Goal: Task Accomplishment & Management: Use online tool/utility

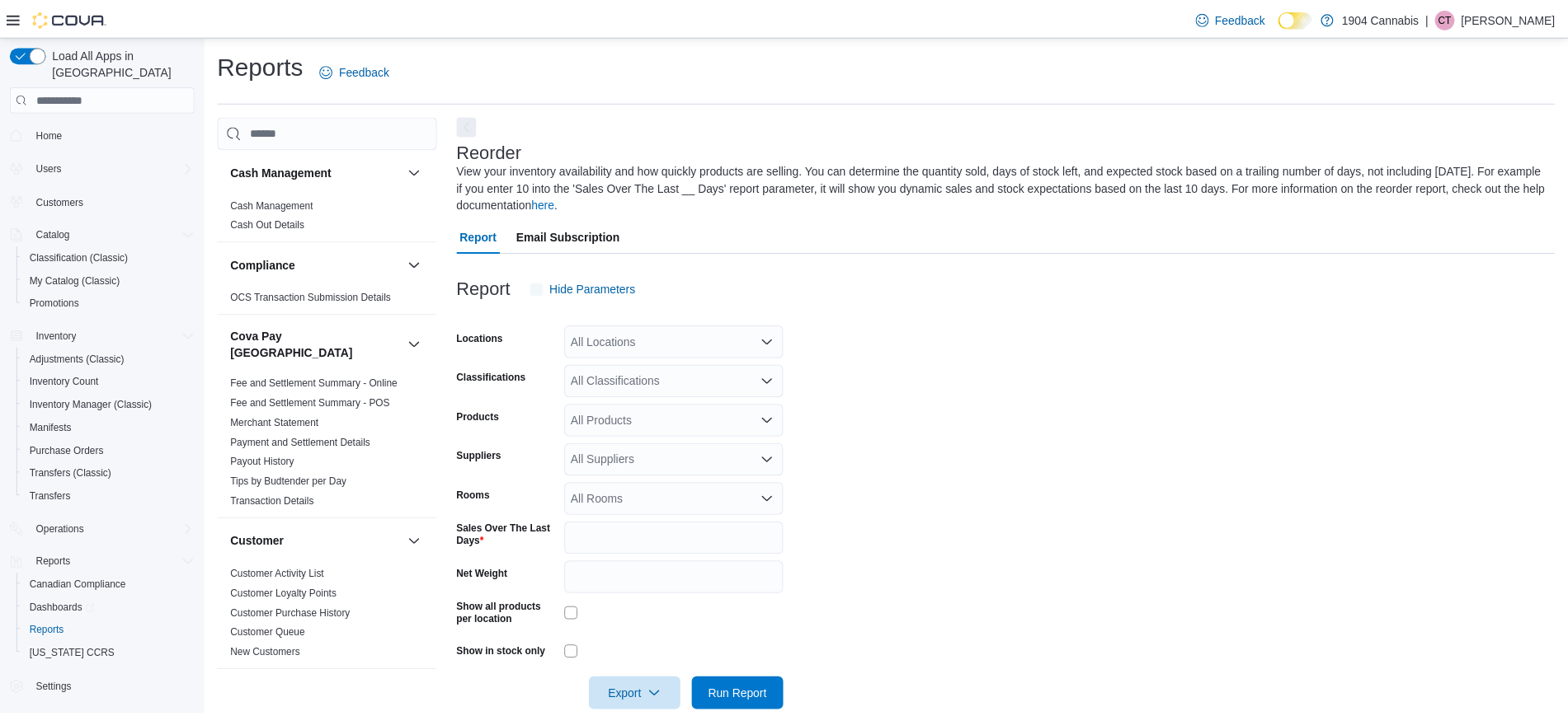
scroll to position [30, 0]
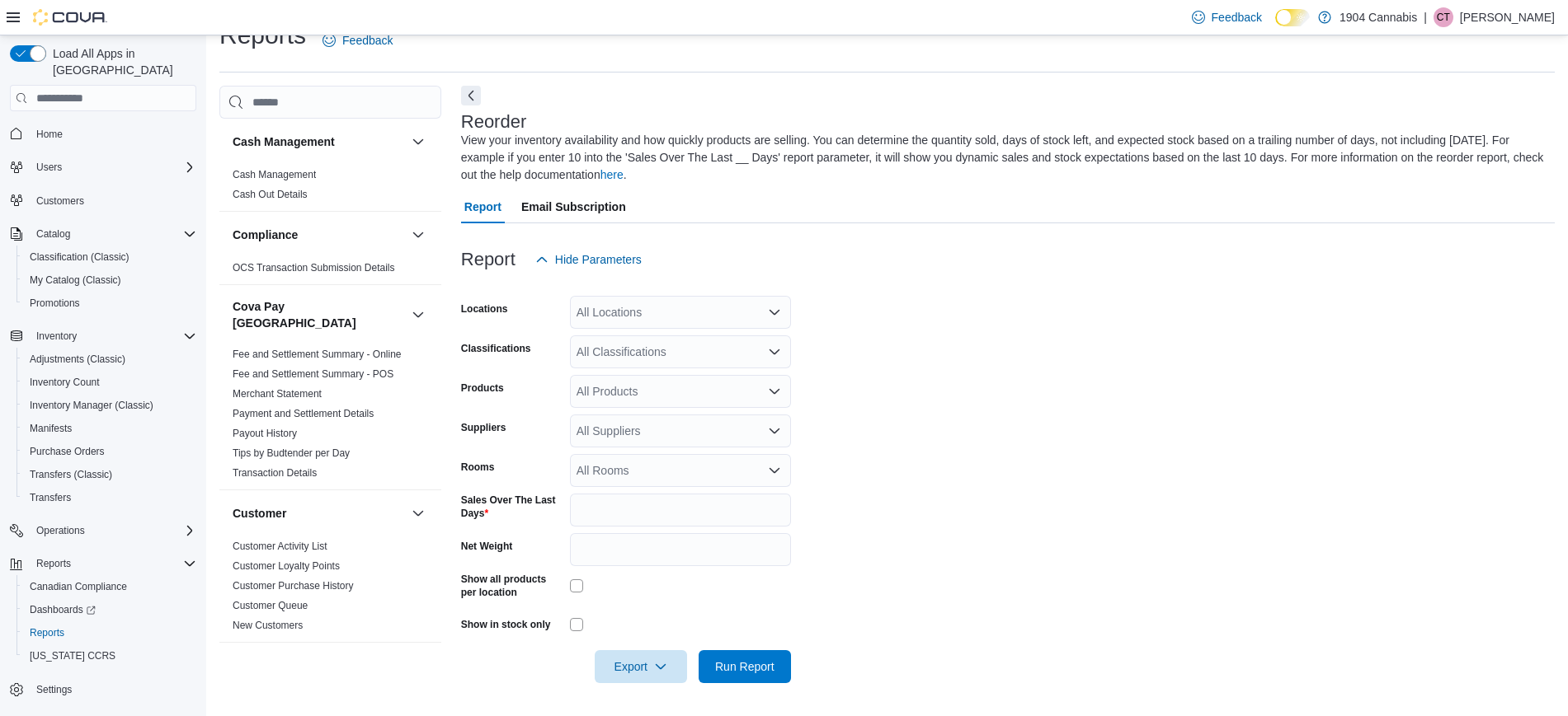
click at [1019, 419] on form "Locations All Locations Classifications All Classifications Products All Produc…" at bounding box center [1007, 480] width 1094 height 407
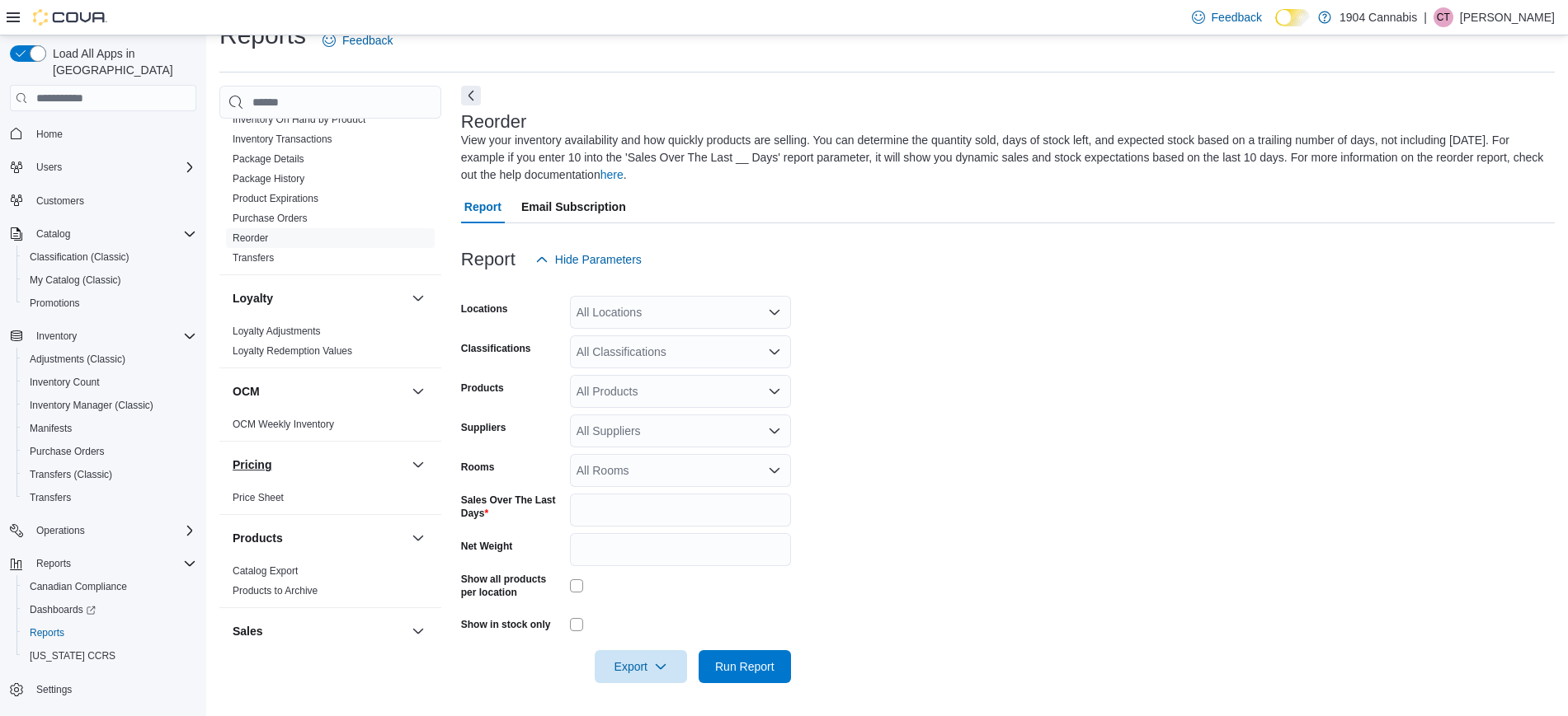
scroll to position [831, 0]
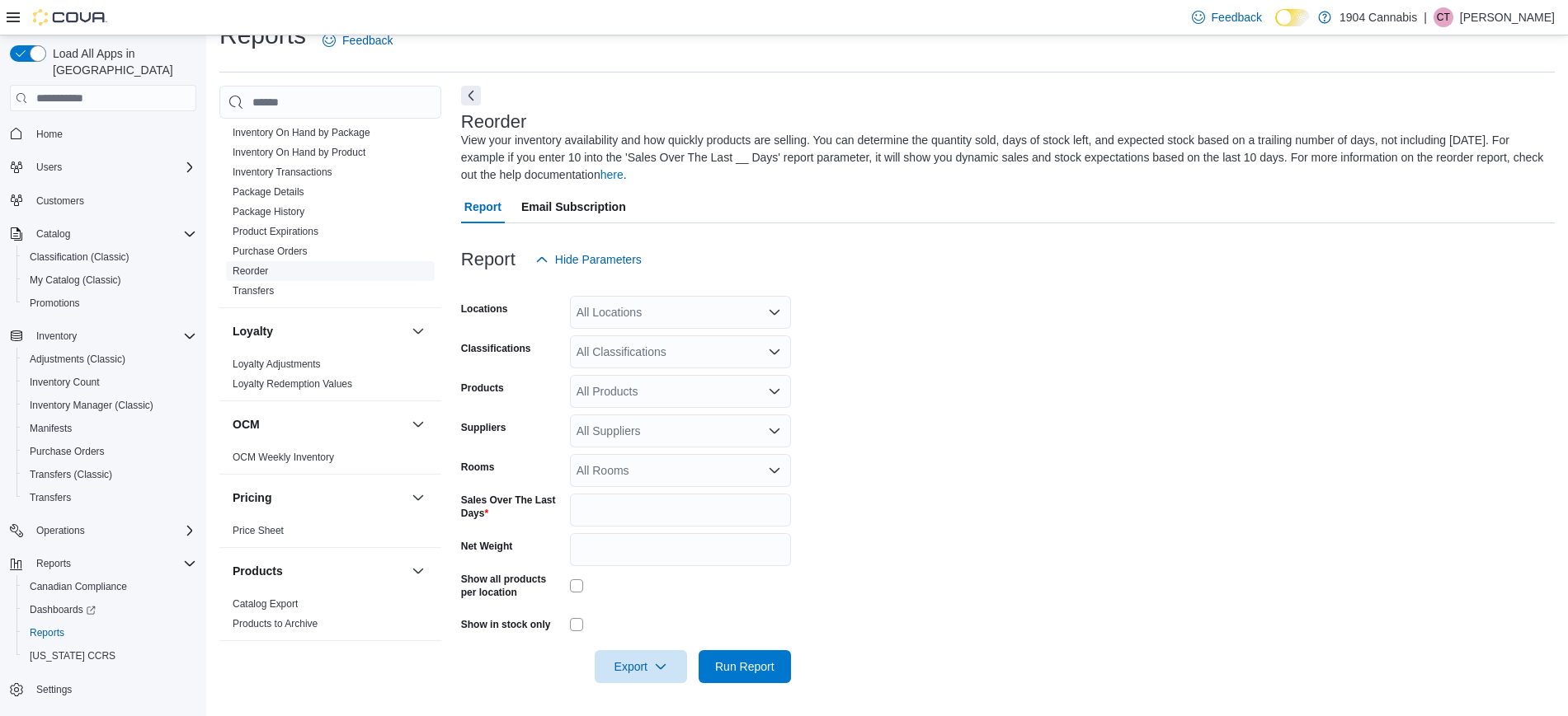
click at [261, 265] on span "Reorder" at bounding box center [251, 271] width 36 height 13
click at [262, 266] on link "Reorder" at bounding box center [251, 271] width 36 height 11
click at [1049, 297] on form "Locations All Locations Classifications All Classifications Products All Produc…" at bounding box center [1007, 480] width 1094 height 407
click at [621, 310] on div "All Locations" at bounding box center [680, 312] width 221 height 33
click at [661, 383] on span "[STREET_ADDRESS]" at bounding box center [662, 388] width 114 height 17
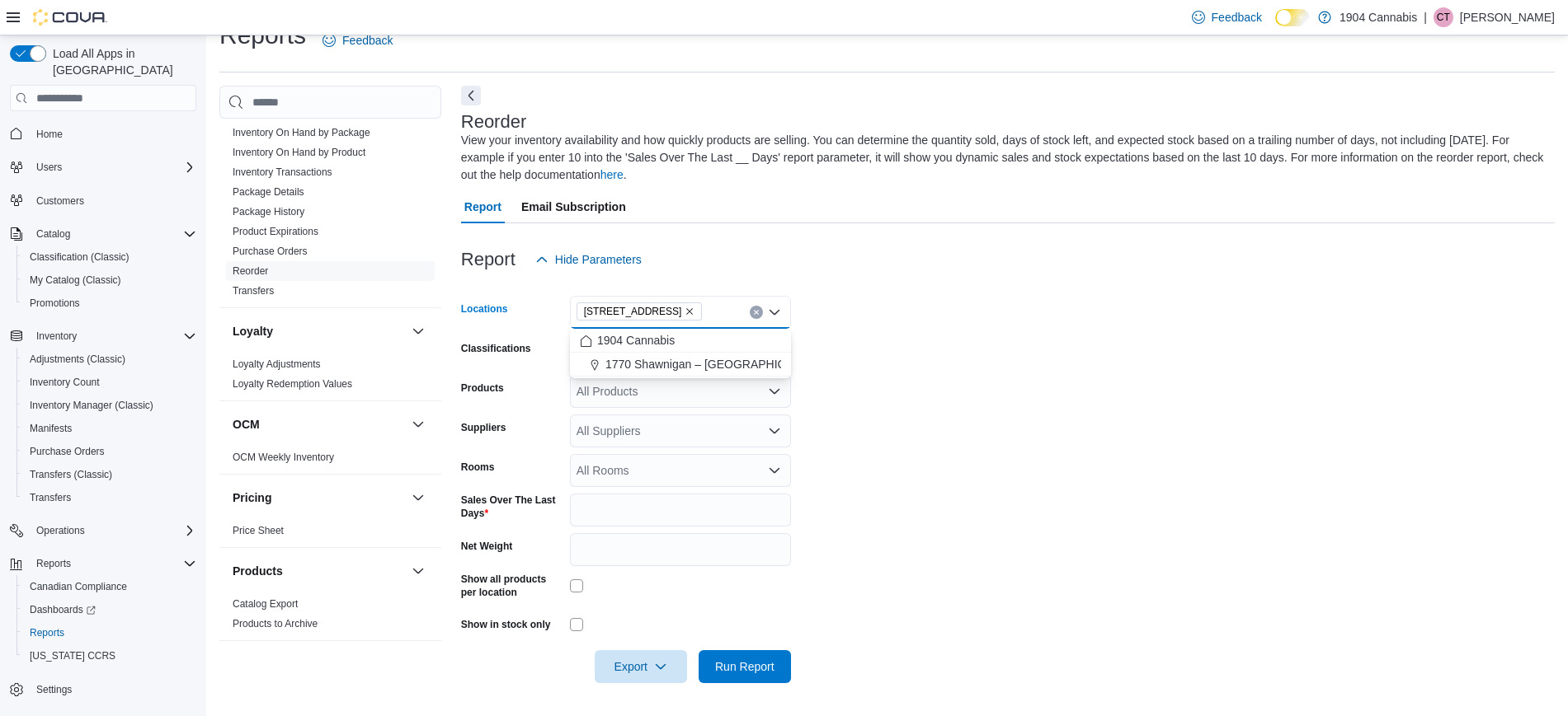
click at [938, 369] on form "Locations [STREET_ADDRESS] Selected. [STREET_ADDRESS] Press Backspace to delete…" at bounding box center [1007, 480] width 1094 height 407
drag, startPoint x: 661, startPoint y: 388, endPoint x: 696, endPoint y: 400, distance: 37.0
click at [668, 397] on div "All Products" at bounding box center [680, 391] width 221 height 33
click at [867, 419] on form "Locations [STREET_ADDRESS] Classifications All Classifications Products All Pro…" at bounding box center [1007, 480] width 1094 height 407
click at [674, 428] on div "All Suppliers" at bounding box center [680, 431] width 221 height 33
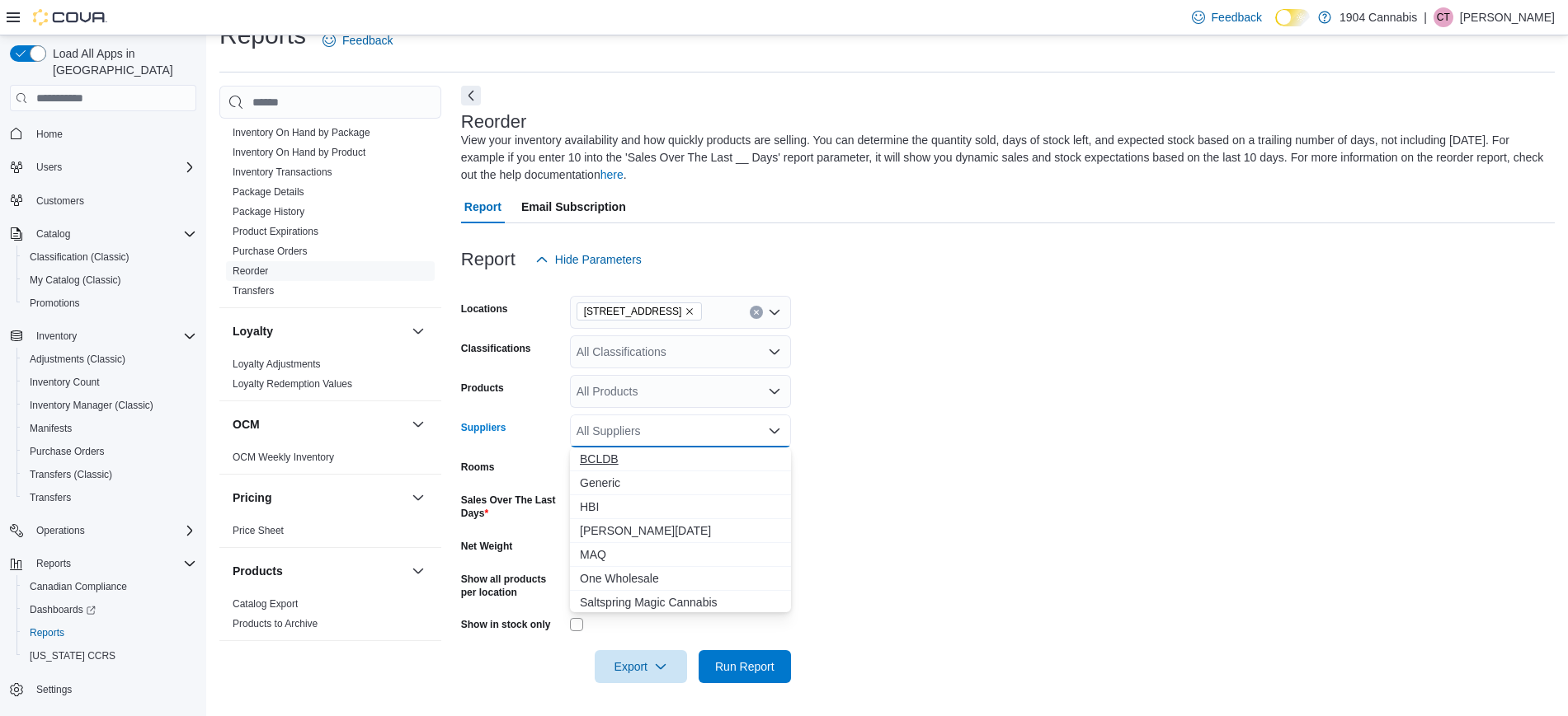
click at [671, 457] on span "BCLDB" at bounding box center [680, 459] width 201 height 17
click at [830, 446] on form "Locations [STREET_ADDRESS] Classifications All Classifications Products All Pro…" at bounding box center [1007, 480] width 1094 height 407
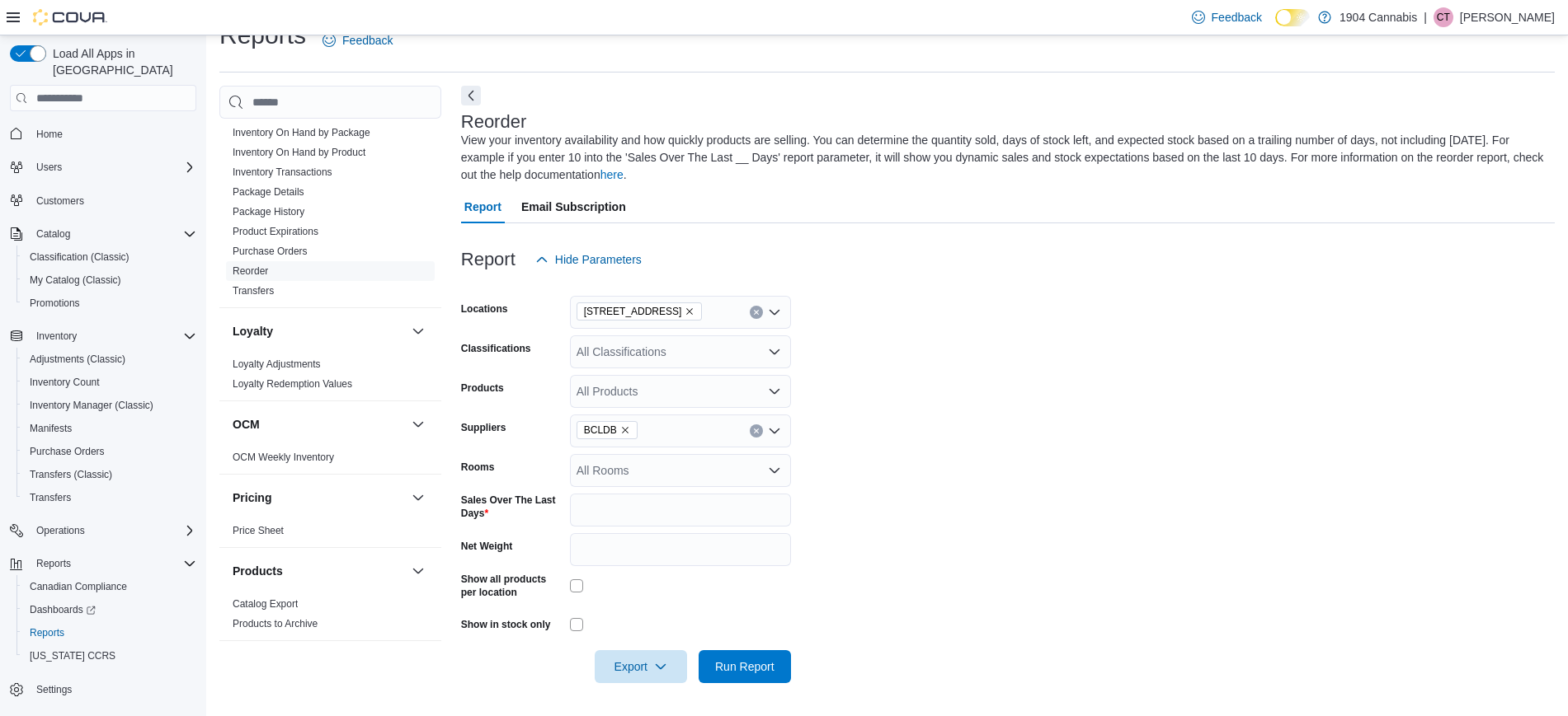
click at [682, 447] on div "BCLDB" at bounding box center [680, 431] width 221 height 33
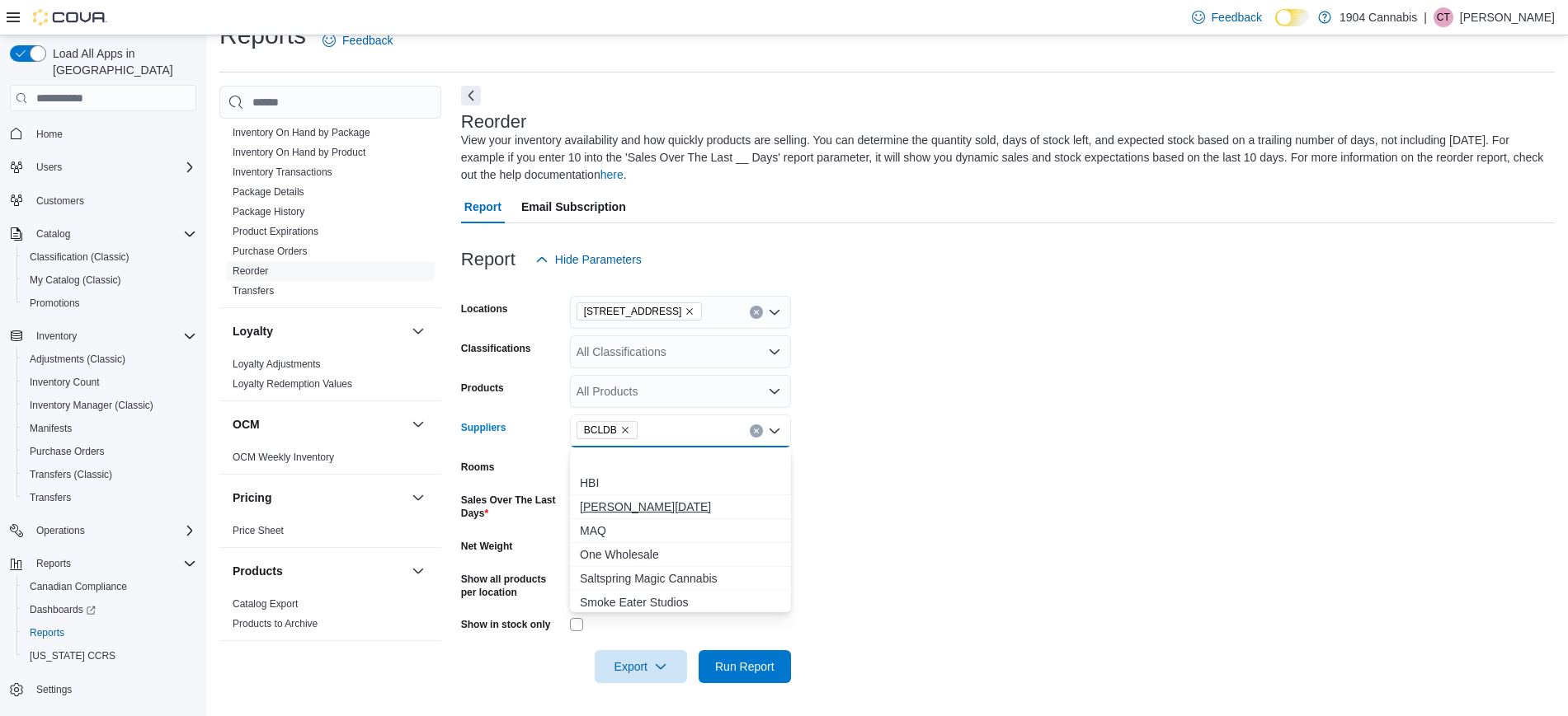
scroll to position [122, 0]
click at [684, 452] on span "Saltspring Magic Cannabis" at bounding box center [680, 457] width 201 height 17
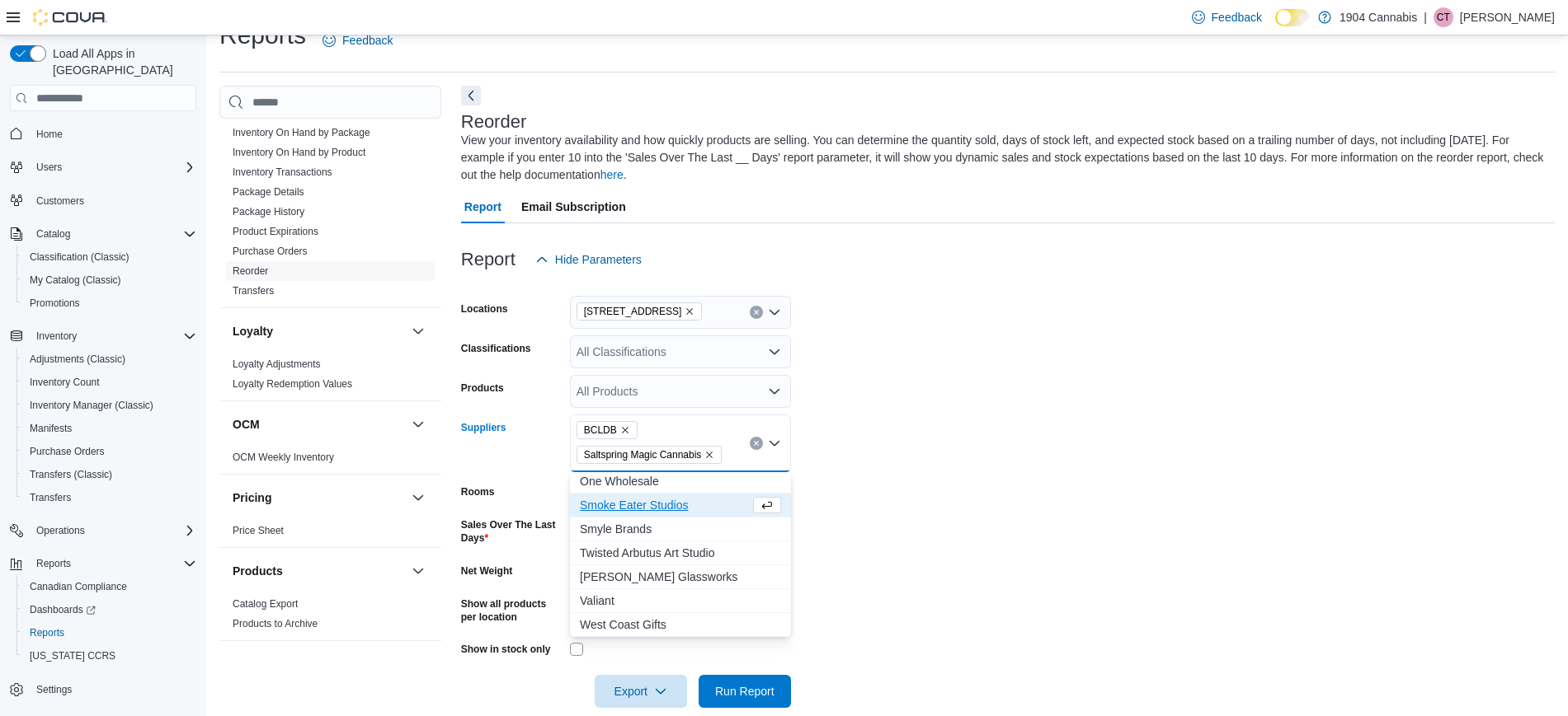
scroll to position [99, 0]
click at [628, 524] on span "Smyle Brands" at bounding box center [680, 529] width 201 height 17
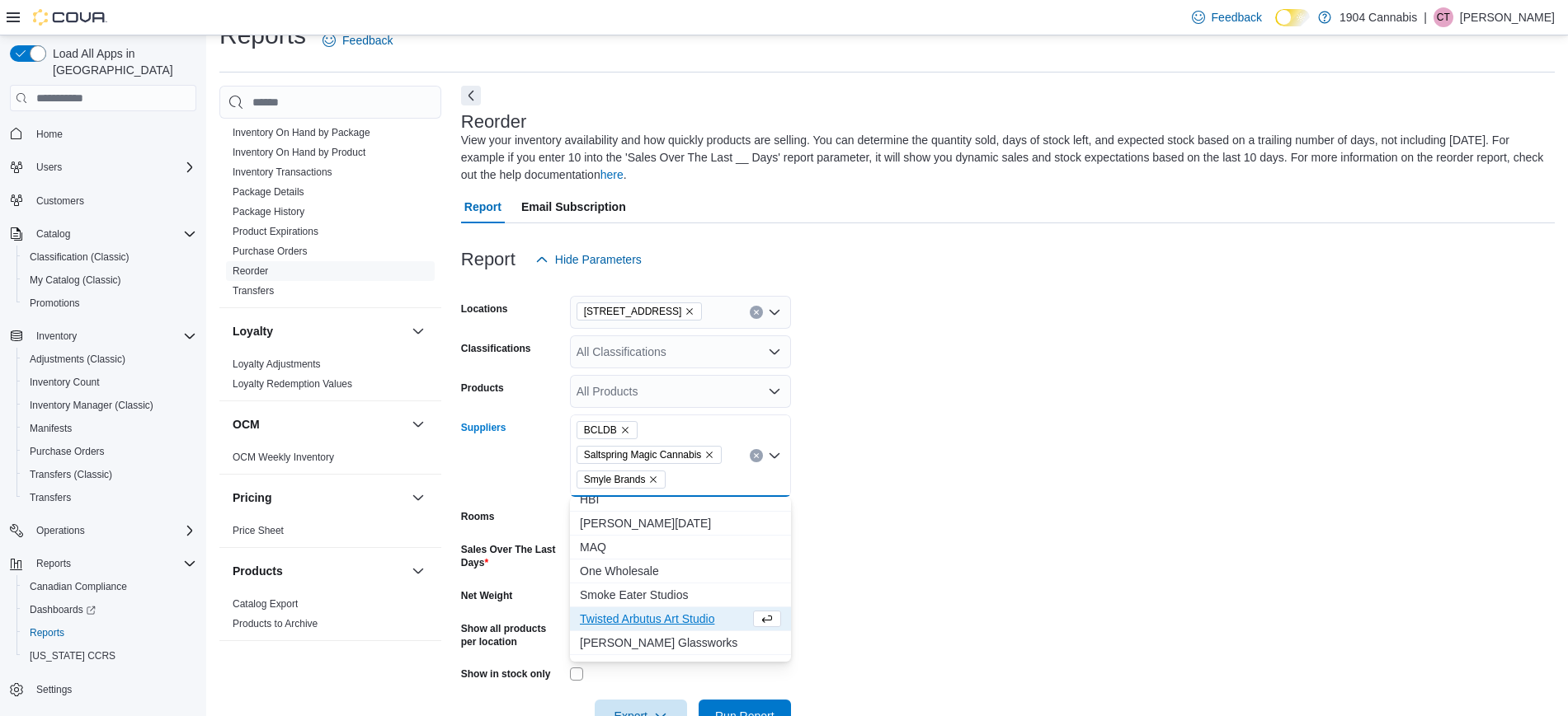
scroll to position [0, 0]
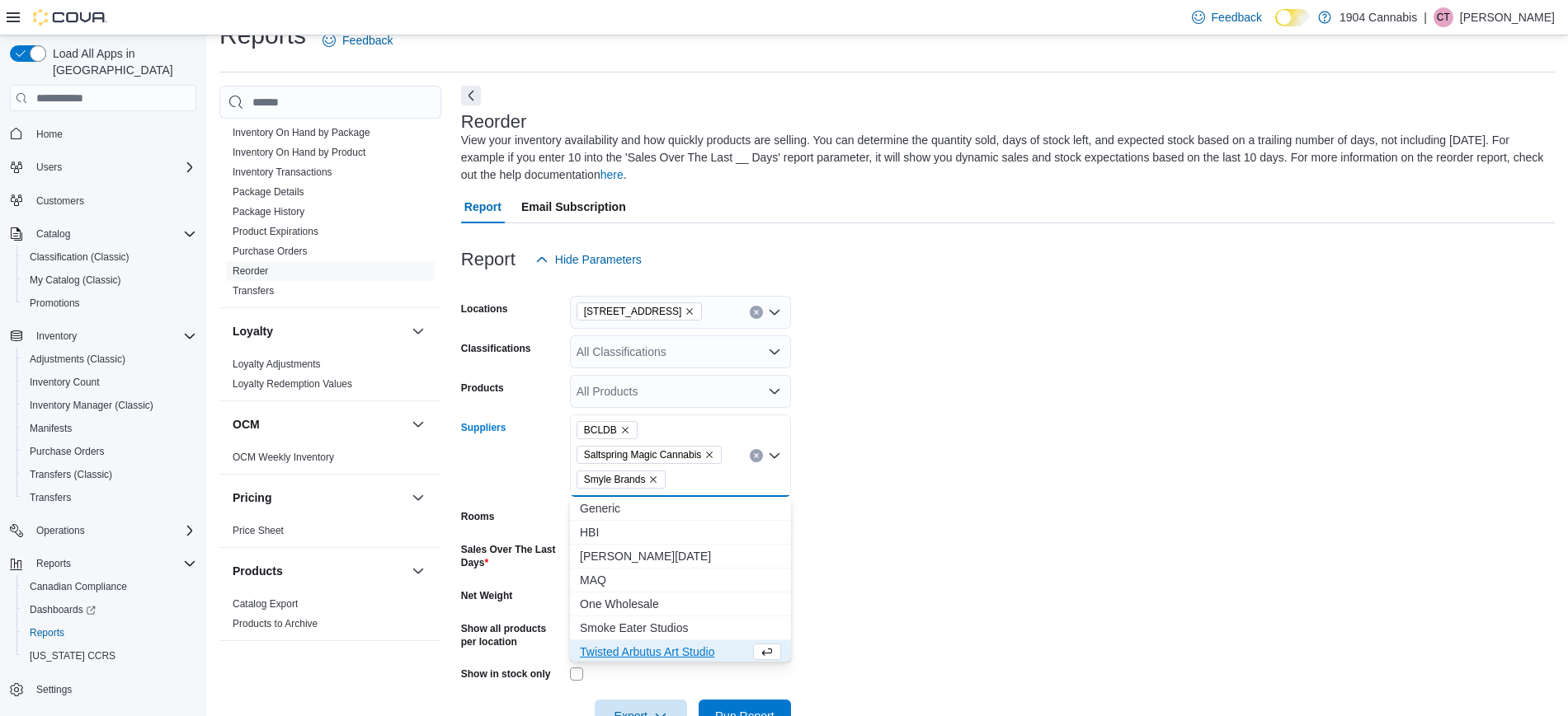
click at [1117, 443] on form "Locations [STREET_ADDRESS] Classifications All Classifications Products All Pro…" at bounding box center [1007, 504] width 1094 height 457
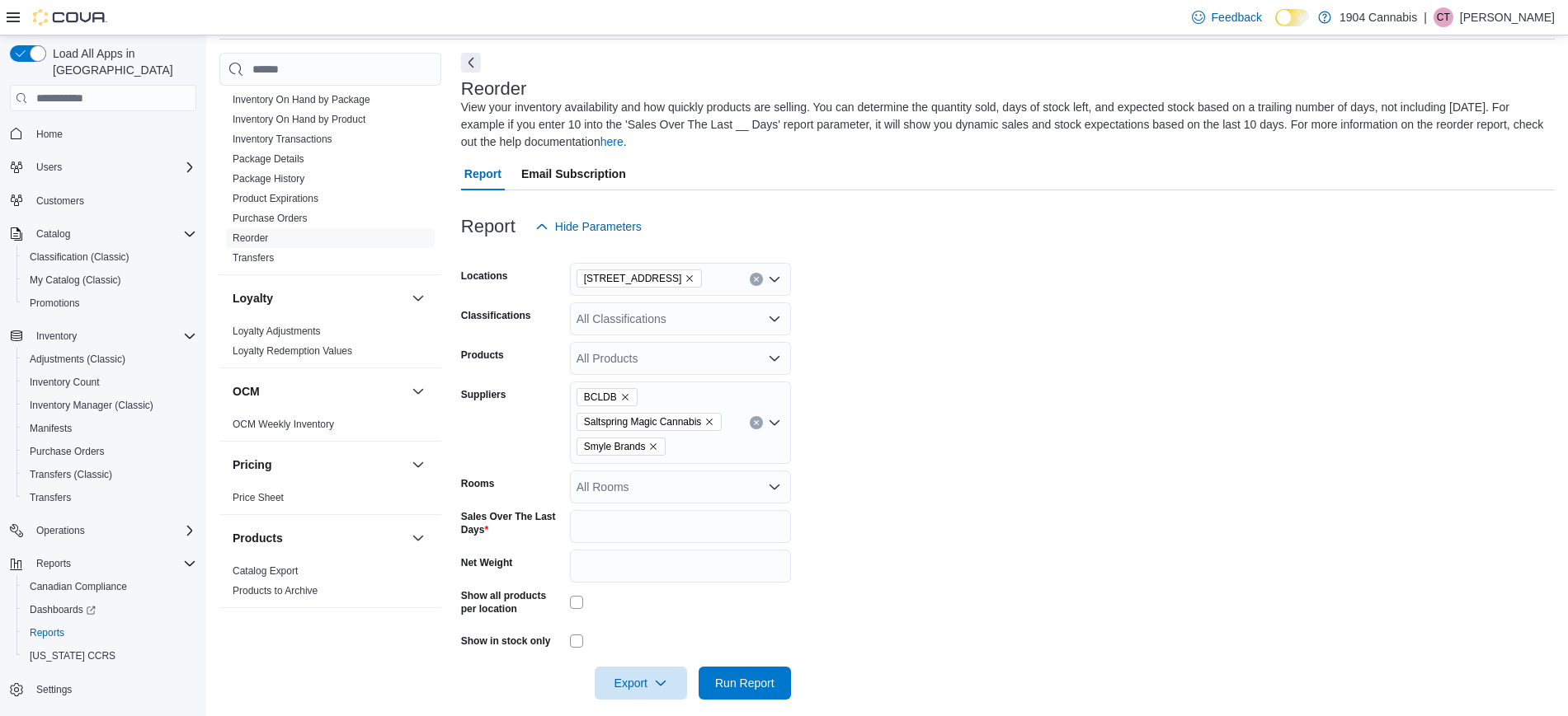
scroll to position [79, 0]
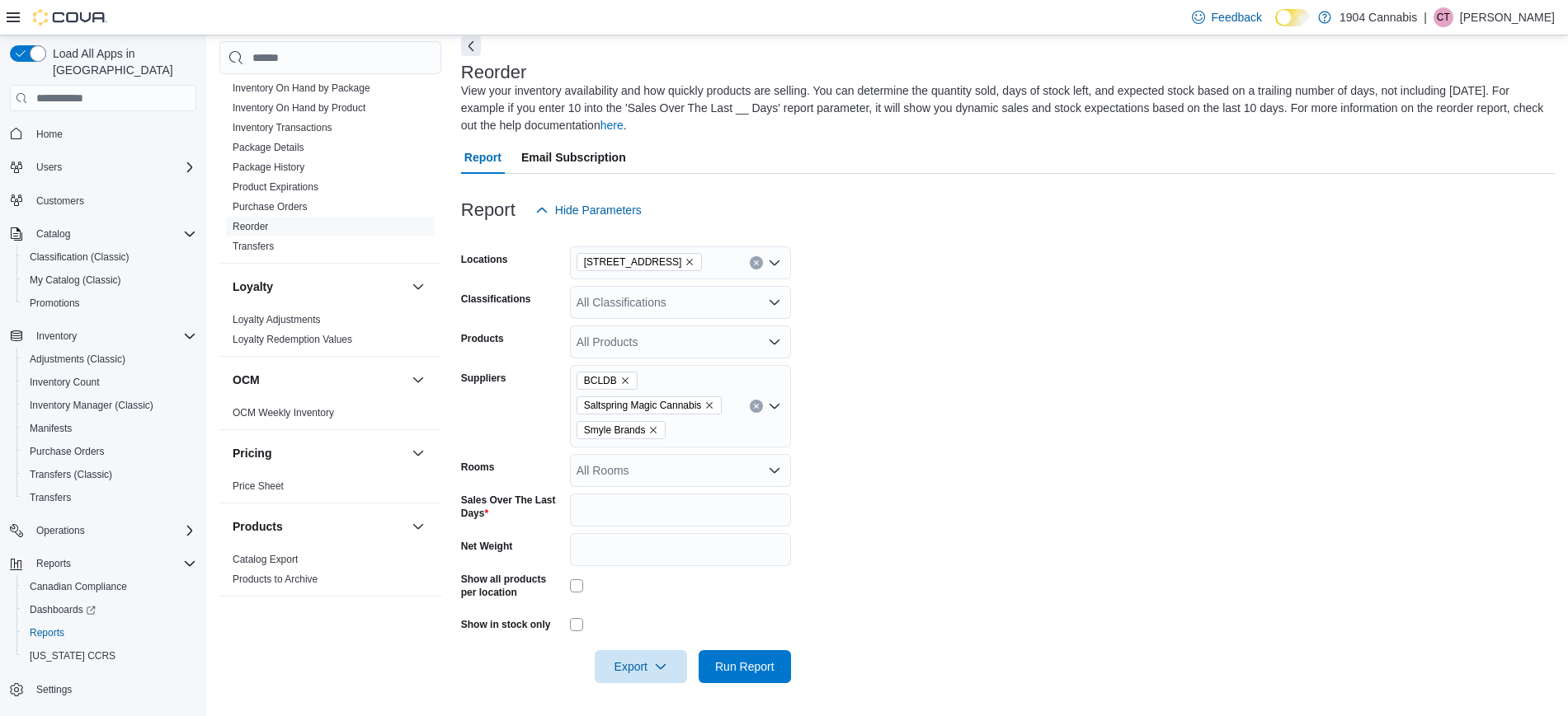
click at [932, 620] on form "Locations [STREET_ADDRESS] Classifications All Classifications Products All Pro…" at bounding box center [1007, 455] width 1094 height 457
click at [630, 667] on span "Export" at bounding box center [640, 665] width 72 height 33
click at [662, 570] on span "Export to Excel" at bounding box center [643, 568] width 74 height 13
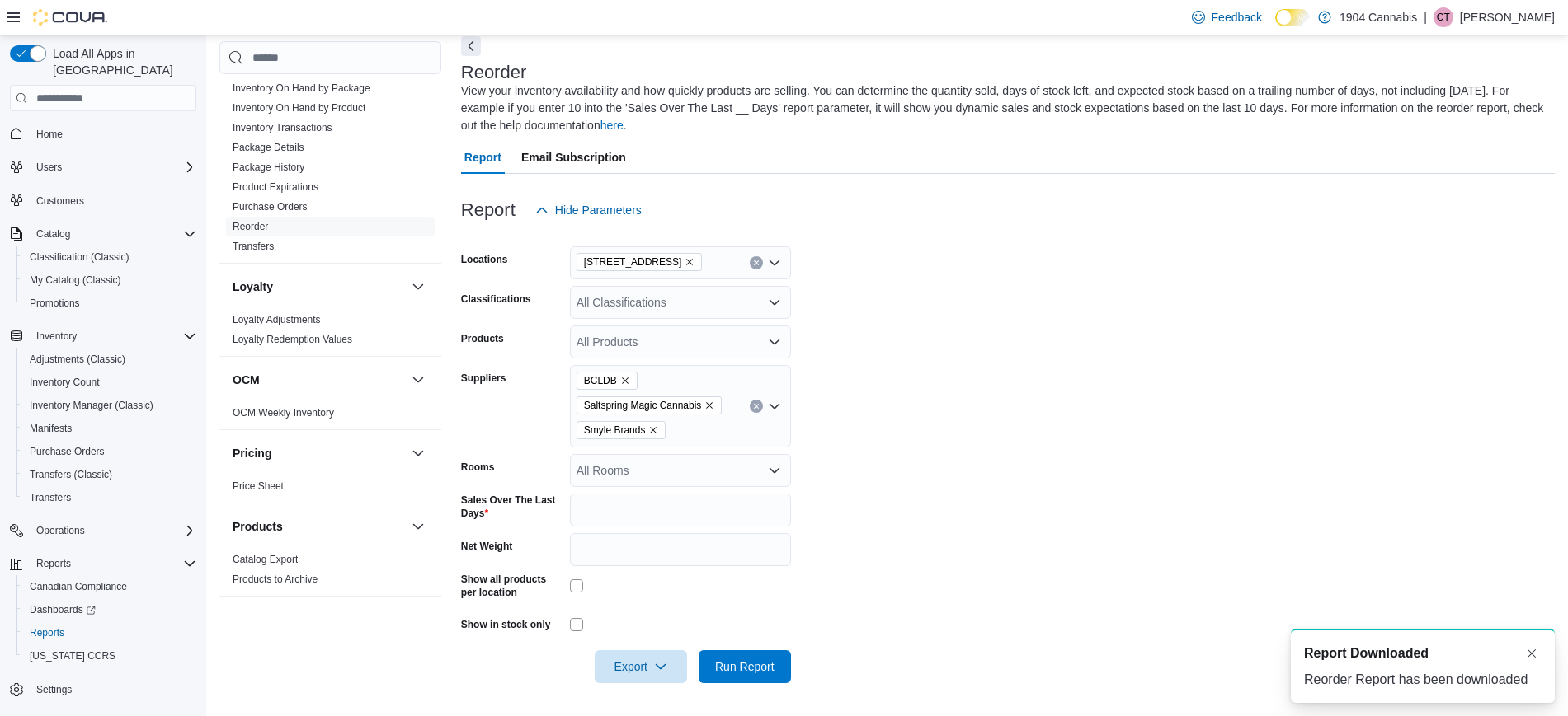
scroll to position [0, 0]
click at [1555, 704] on div at bounding box center [1555, 704] width 0 height 0
click at [1535, 650] on button "Dismiss toast" at bounding box center [1530, 652] width 20 height 20
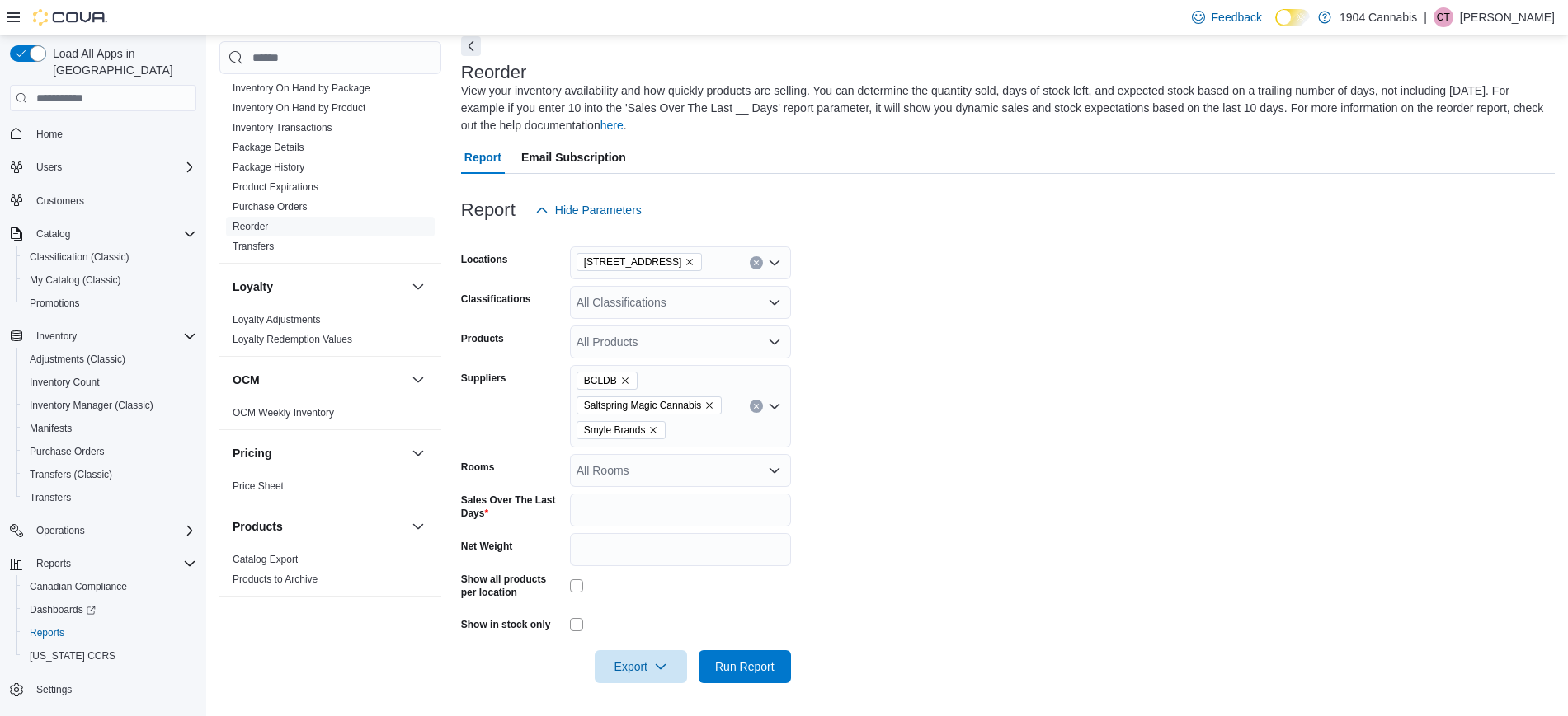
click at [1409, 221] on div "Report Hide Parameters" at bounding box center [1007, 209] width 1094 height 33
click at [1505, 578] on form "Locations [STREET_ADDRESS] Classifications All Classifications Products All Pro…" at bounding box center [1007, 455] width 1094 height 457
click at [972, 370] on form "Locations [STREET_ADDRESS] Classifications All Classifications Products All Pro…" at bounding box center [1007, 455] width 1094 height 457
click at [58, 128] on span "Home" at bounding box center [50, 134] width 26 height 13
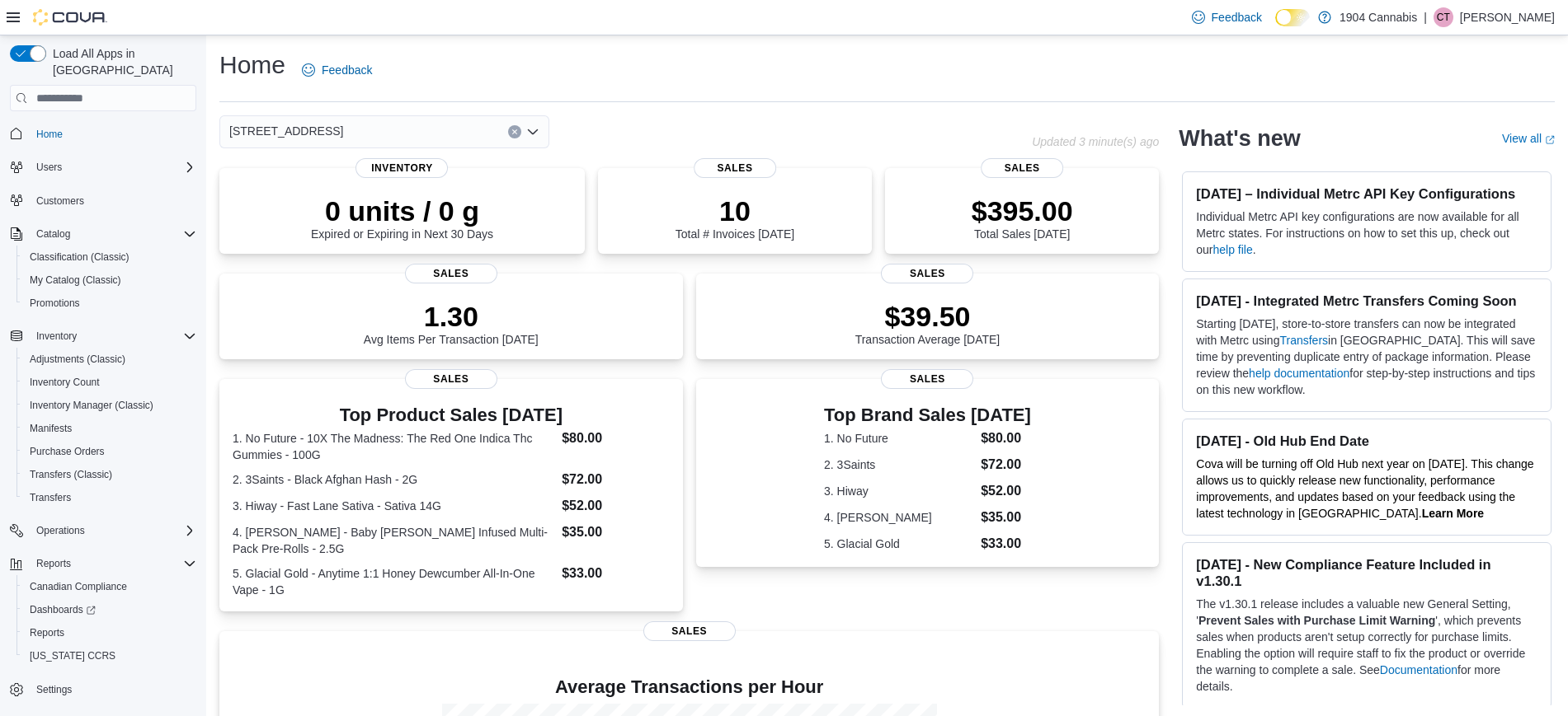
drag, startPoint x: 479, startPoint y: 118, endPoint x: 497, endPoint y: 132, distance: 22.8
click at [478, 118] on div "[STREET_ADDRESS]" at bounding box center [384, 131] width 330 height 33
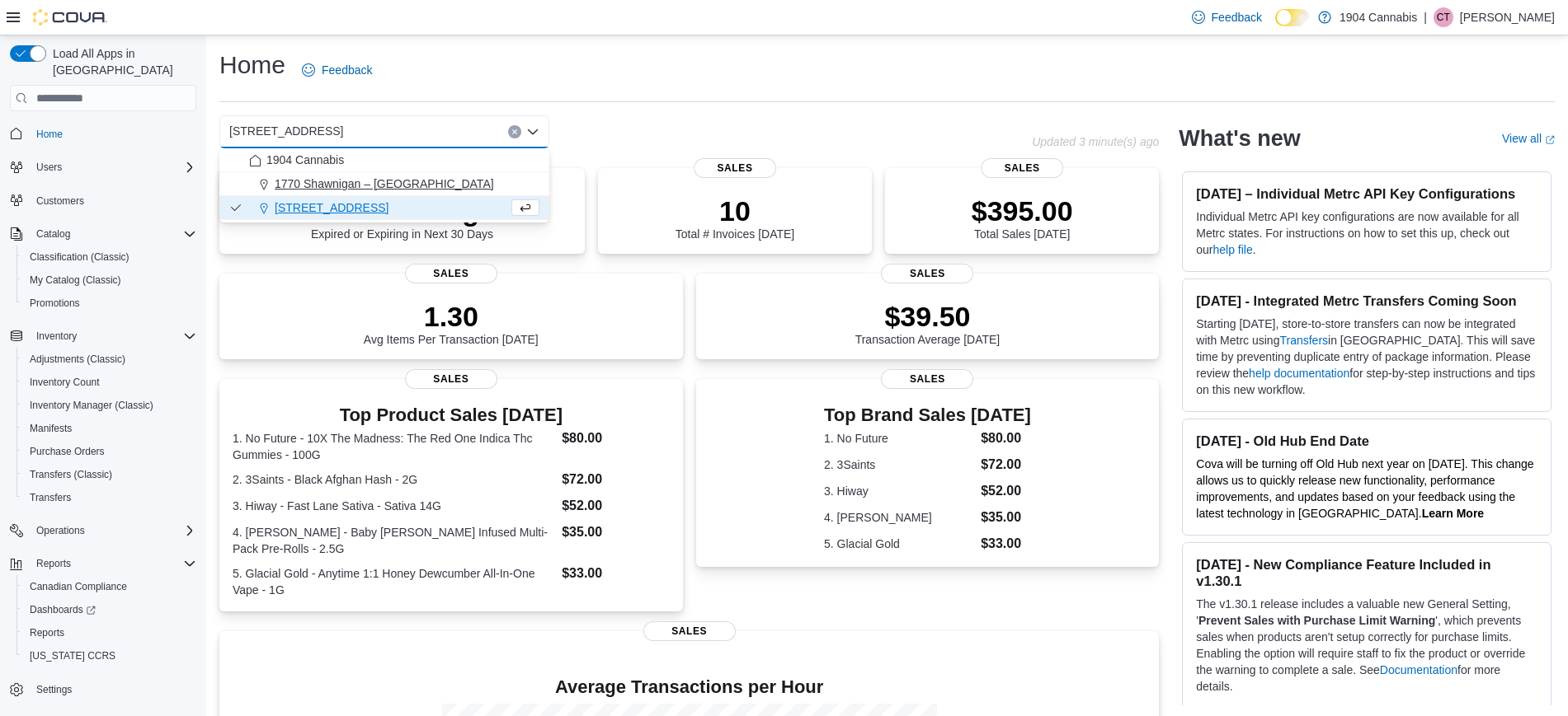
click at [473, 181] on div "1770 Shawnigan – [GEOGRAPHIC_DATA]" at bounding box center [393, 184] width 290 height 17
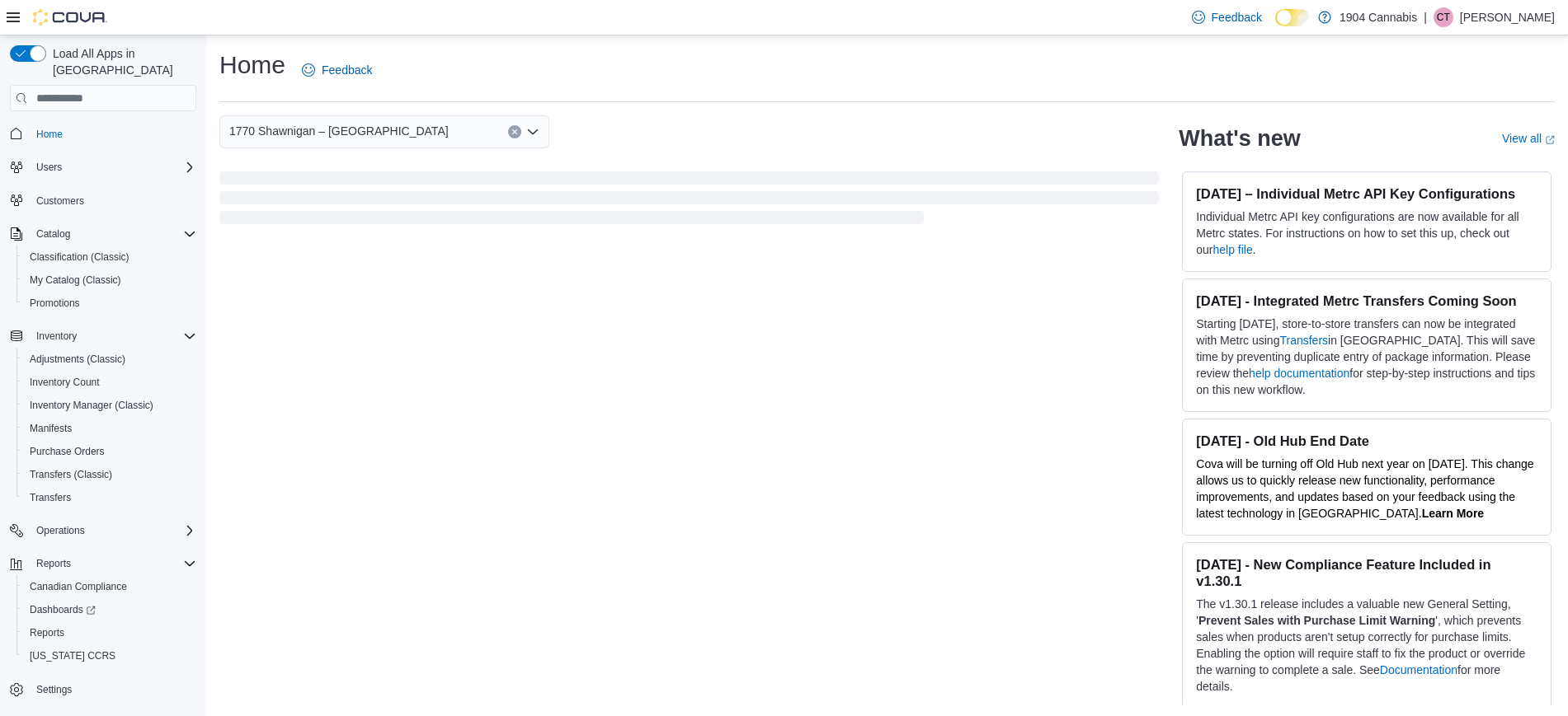
drag, startPoint x: 719, startPoint y: 150, endPoint x: 734, endPoint y: 147, distance: 15.3
click at [734, 147] on div "1770 Shawnigan – [GEOGRAPHIC_DATA]. Selected. 1770 Shawnigan – [GEOGRAPHIC_DATA…" at bounding box center [689, 171] width 939 height 112
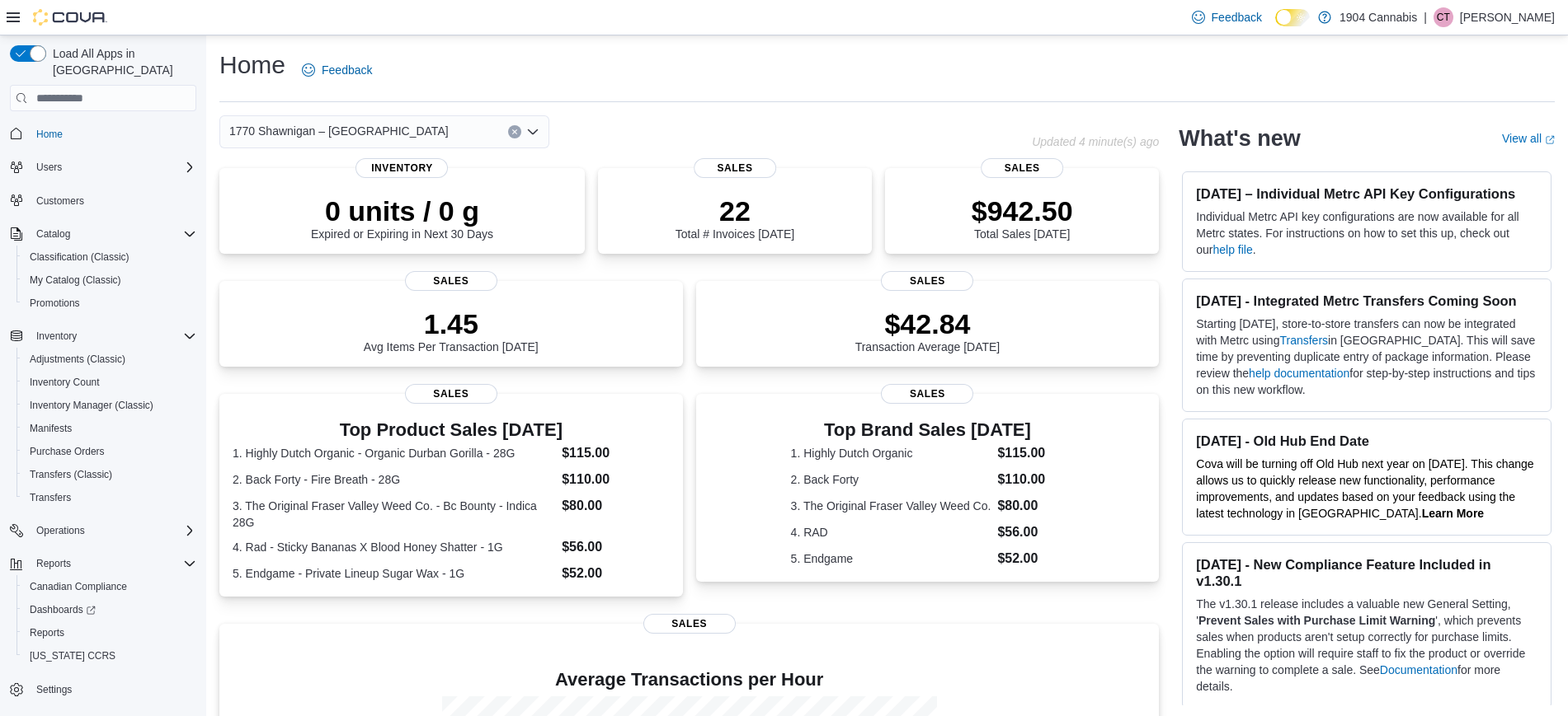
click at [729, 57] on div "Home Feedback" at bounding box center [887, 70] width 1335 height 43
click at [467, 145] on div "1770 Shawnigan – [GEOGRAPHIC_DATA]" at bounding box center [384, 131] width 330 height 33
click at [456, 131] on div "1770 Shawnigan – [GEOGRAPHIC_DATA]" at bounding box center [384, 131] width 330 height 33
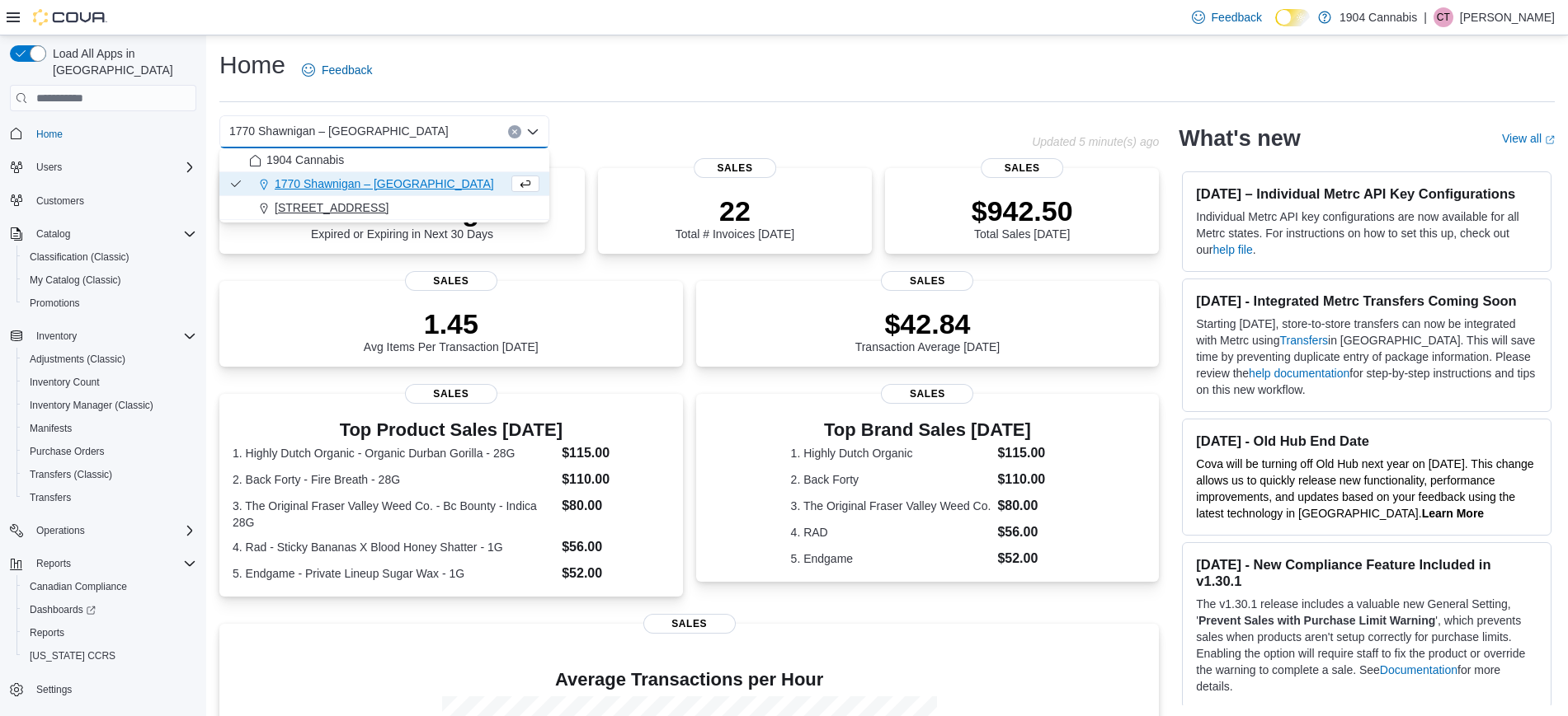
click at [418, 198] on button "[STREET_ADDRESS]" at bounding box center [384, 207] width 330 height 23
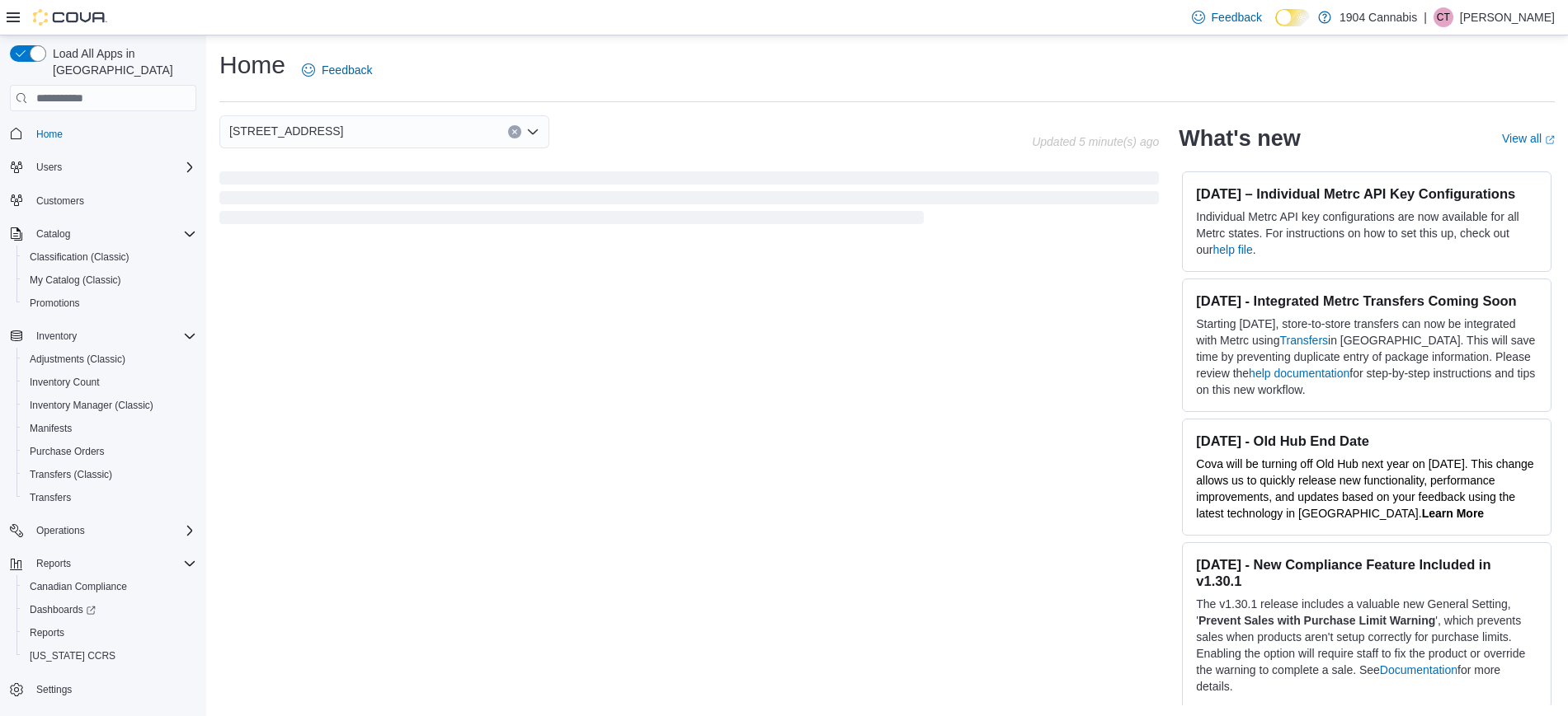
click at [787, 118] on div "[STREET_ADDRESS]" at bounding box center [625, 131] width 812 height 33
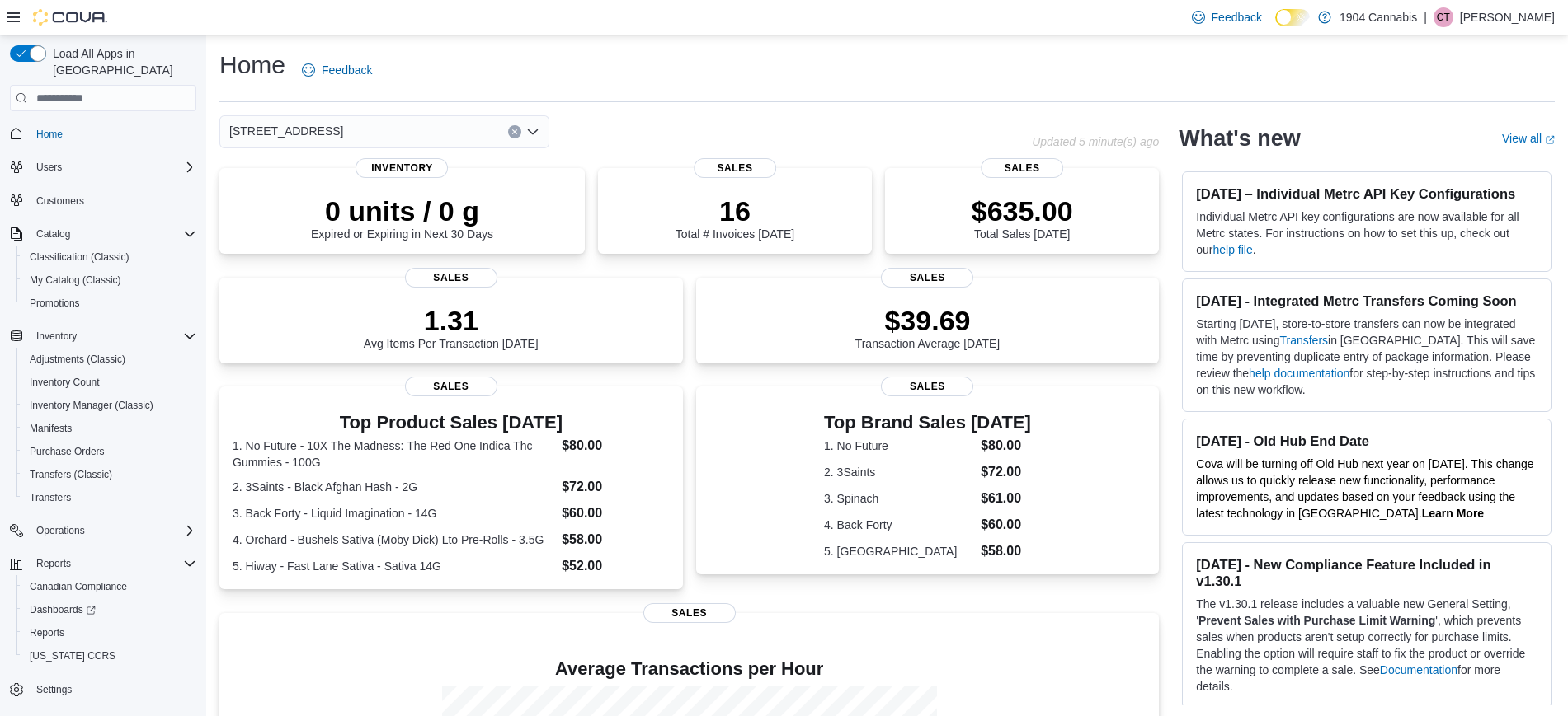
click at [787, 118] on div "[STREET_ADDRESS]" at bounding box center [625, 131] width 812 height 33
click at [428, 129] on div "[STREET_ADDRESS]" at bounding box center [384, 131] width 330 height 33
click at [855, 137] on div "[STREET_ADDRESS]" at bounding box center [625, 131] width 812 height 33
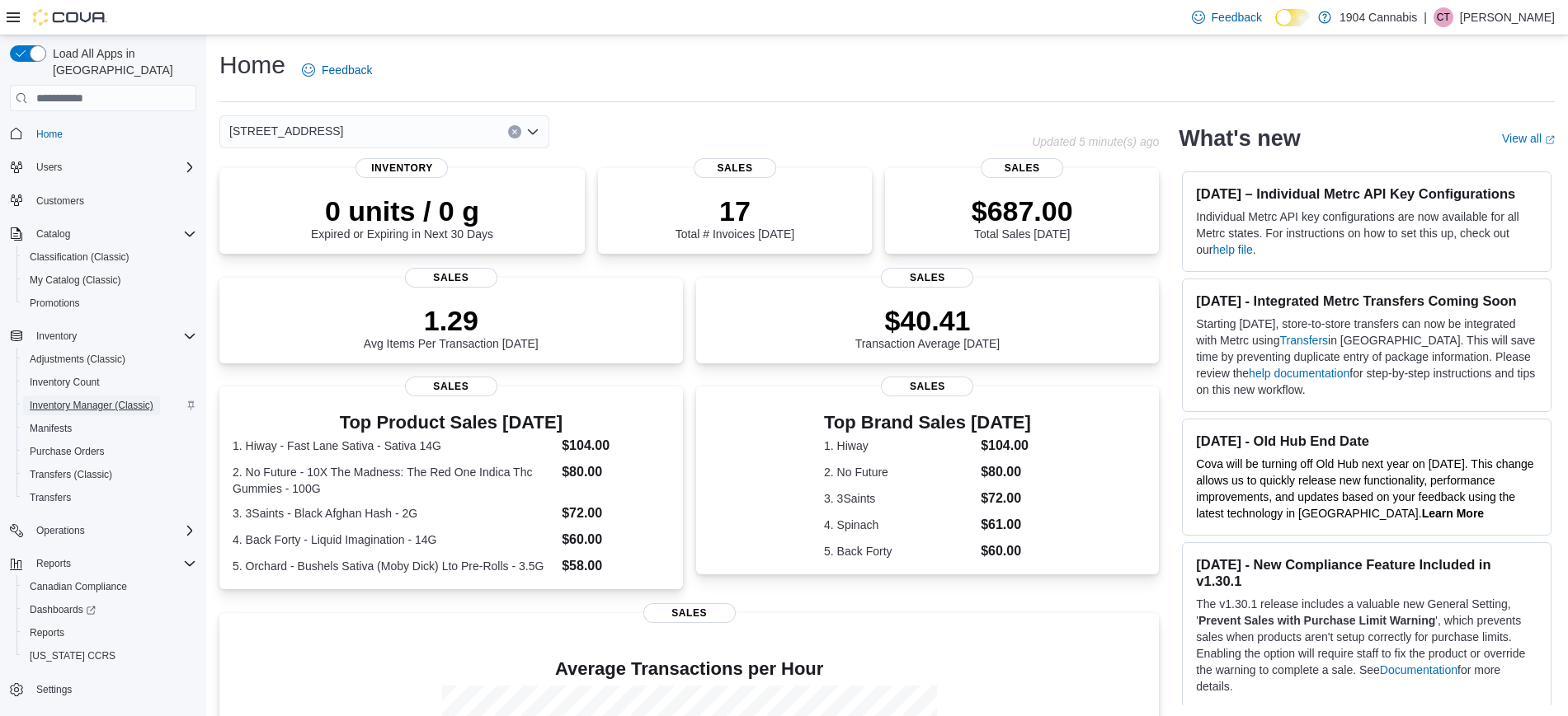
click at [119, 399] on span "Inventory Manager (Classic)" at bounding box center [92, 405] width 124 height 13
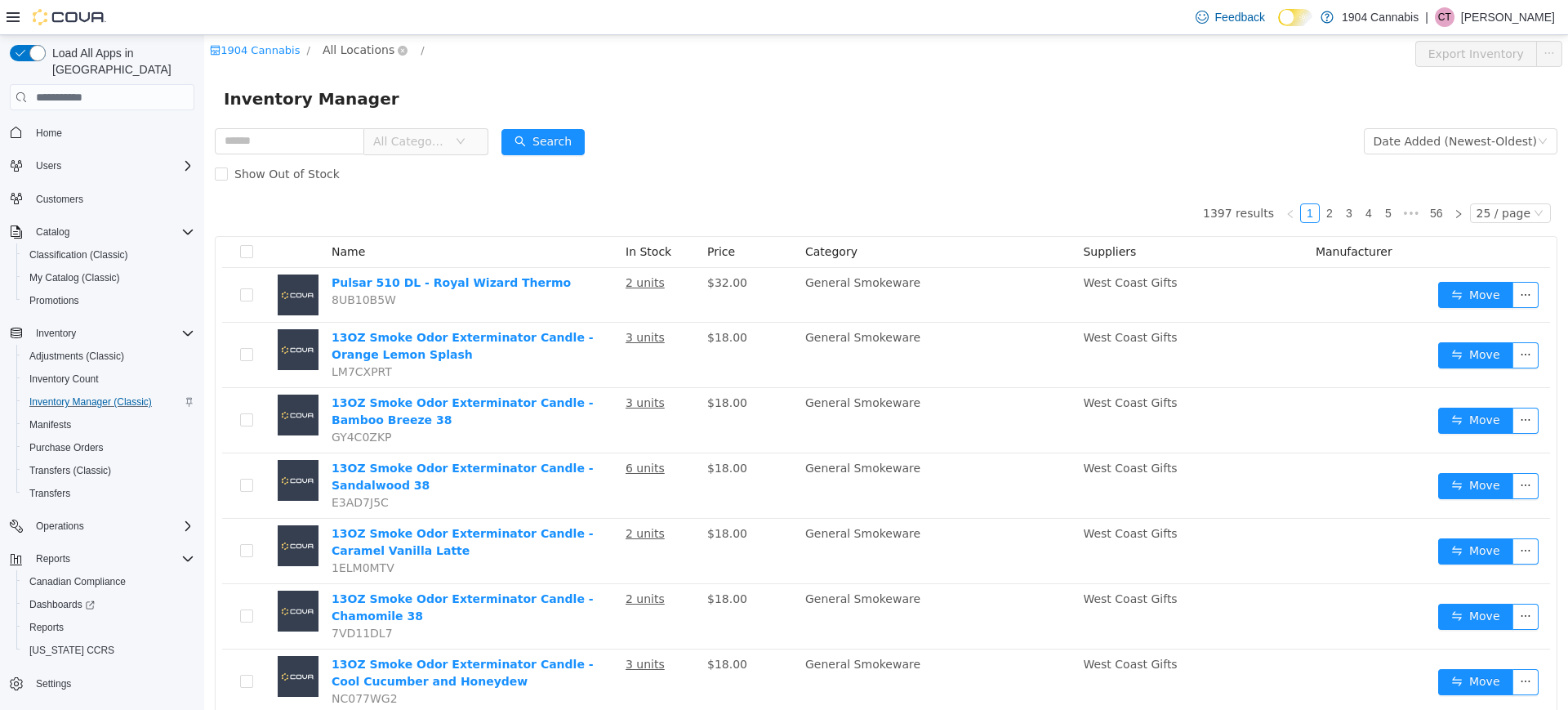
click at [328, 45] on span "All Locations" at bounding box center [358, 49] width 72 height 18
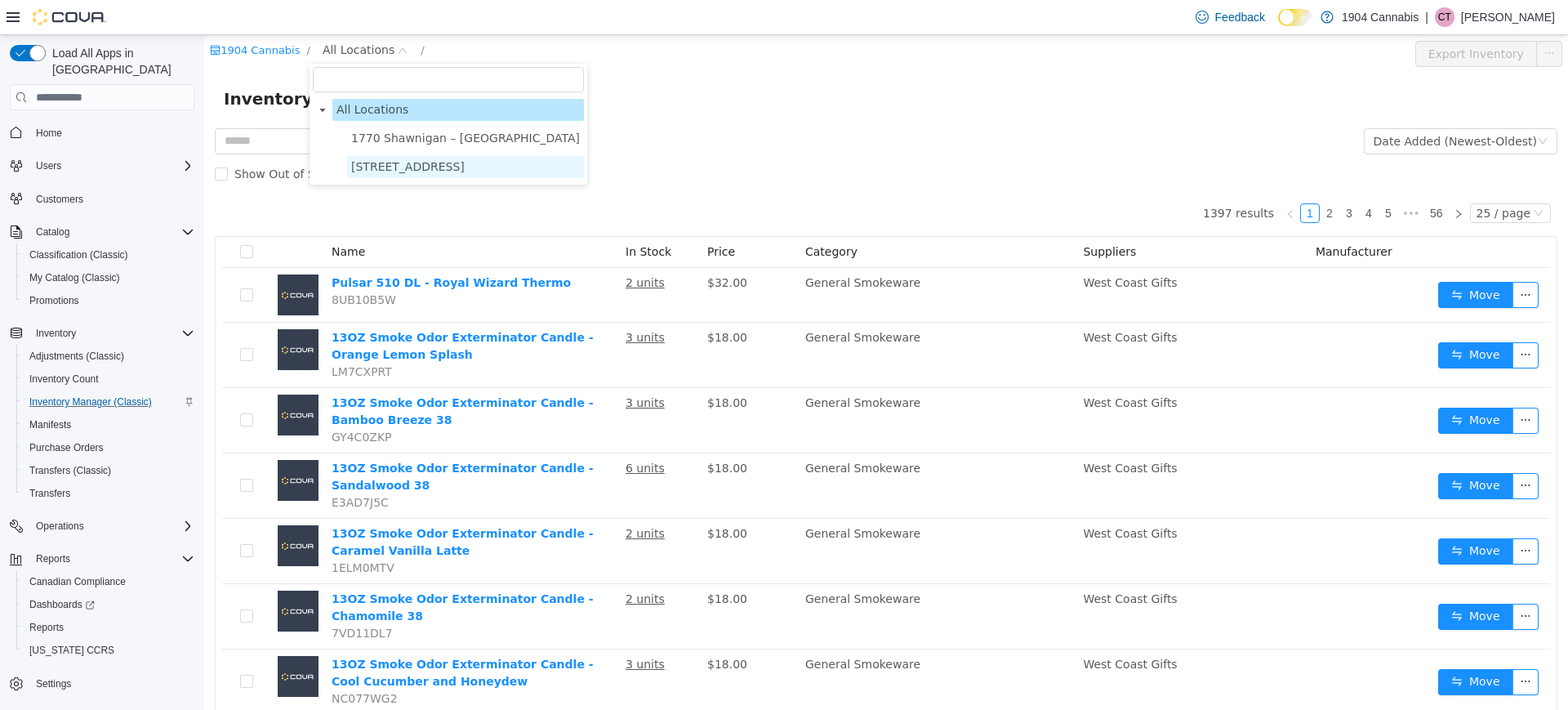
click at [378, 163] on span "[STREET_ADDRESS]" at bounding box center [408, 167] width 113 height 13
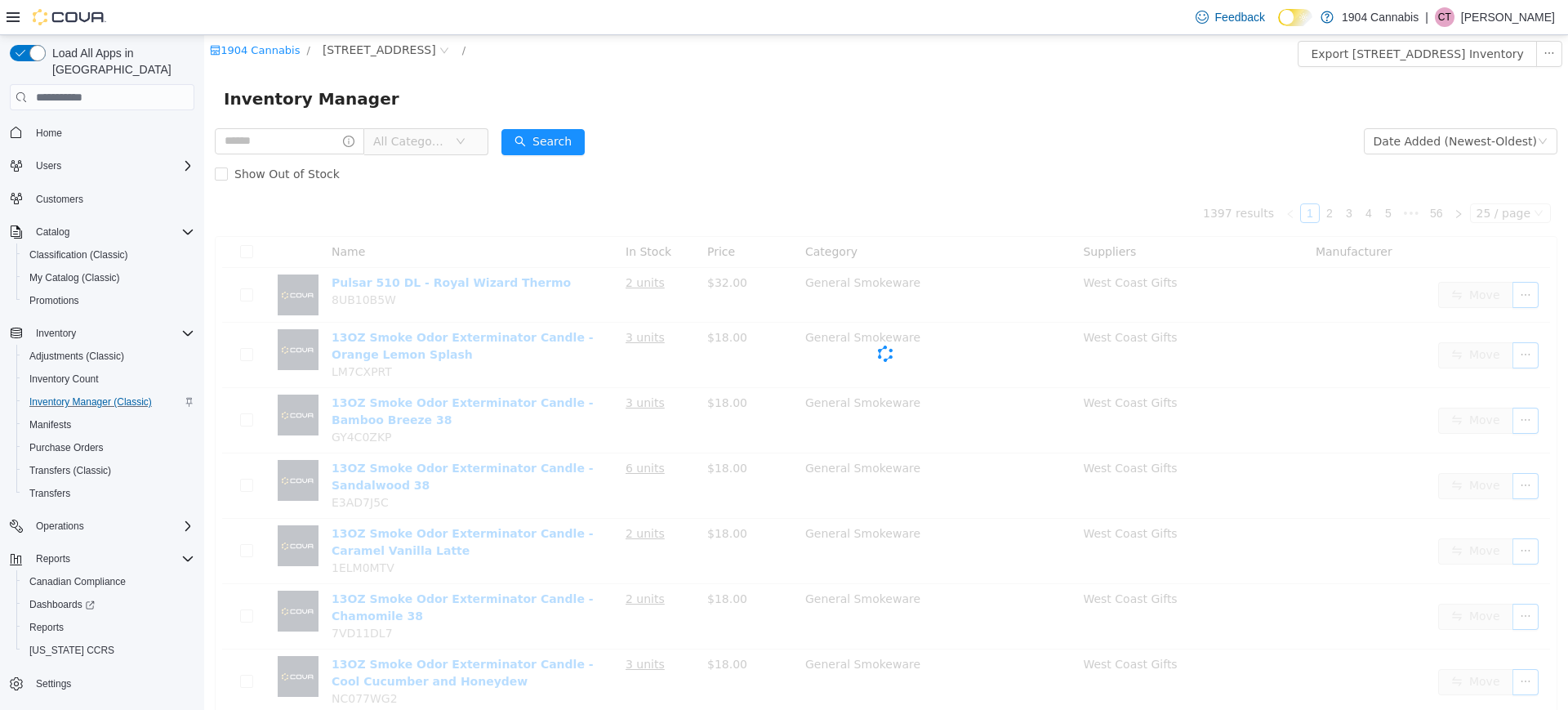
drag, startPoint x: 924, startPoint y: 33, endPoint x: 643, endPoint y: 12, distance: 281.8
click at [924, 33] on div "Feedback Dark Mode 1904 Cannabis | CT [PERSON_NAME]" at bounding box center [784, 18] width 1568 height 35
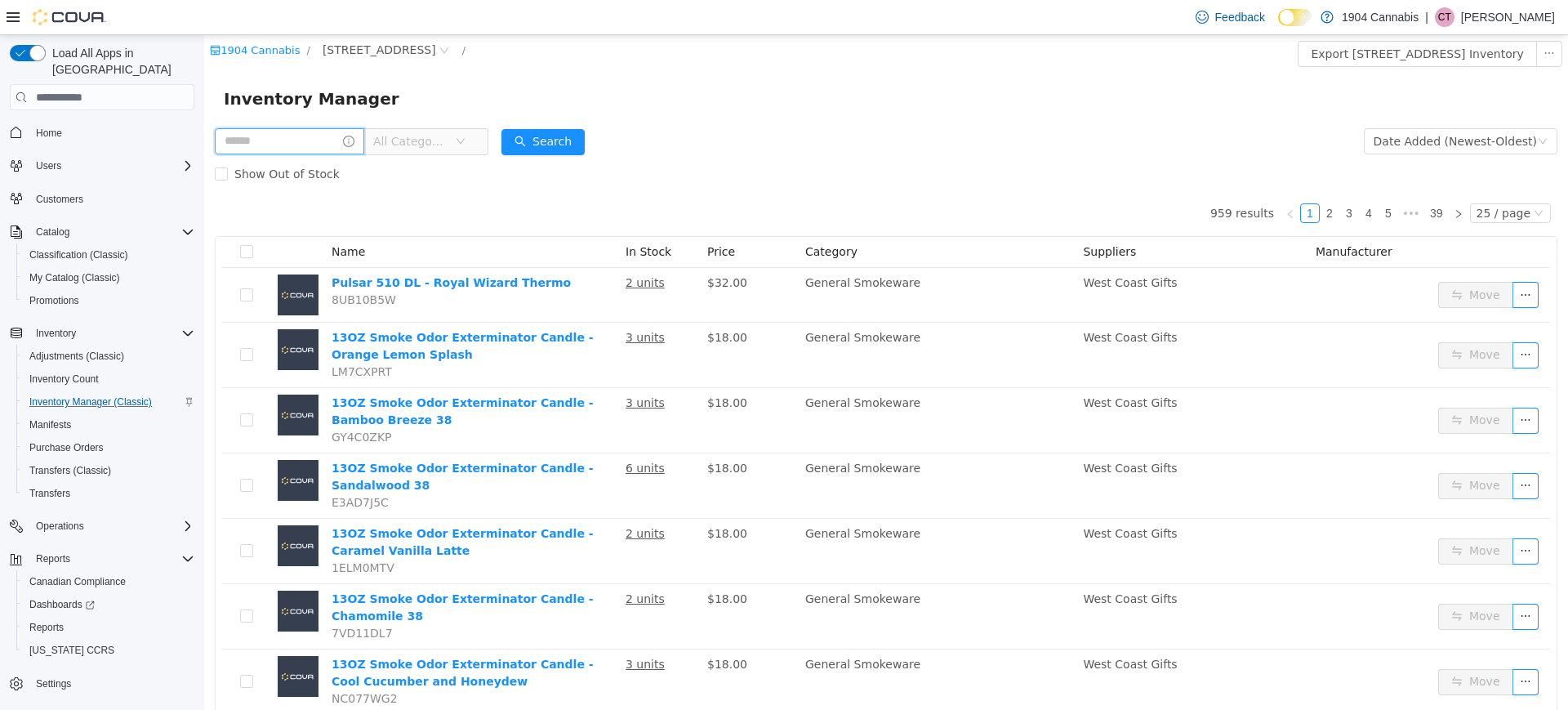
click at [329, 151] on input "text" at bounding box center [289, 141] width 150 height 26
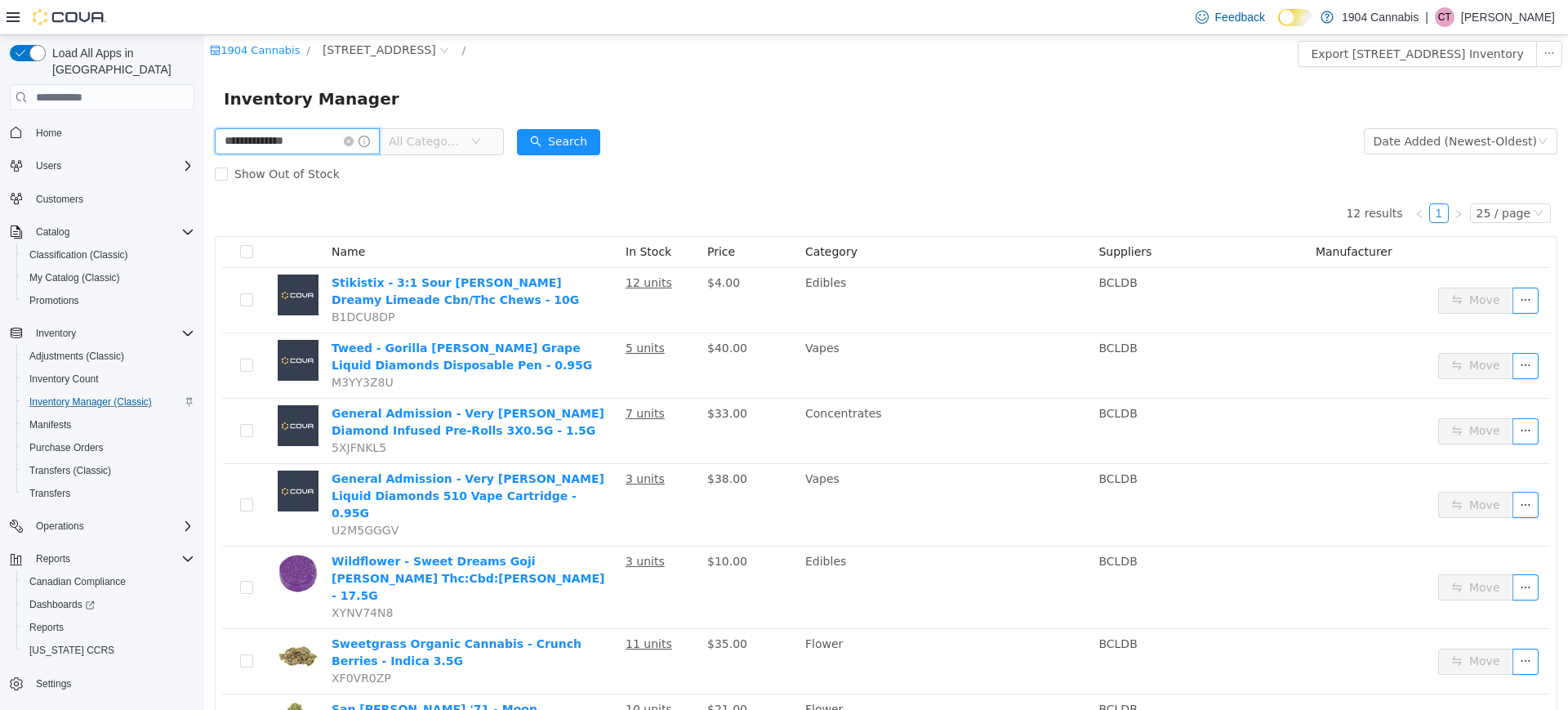
type input "**********"
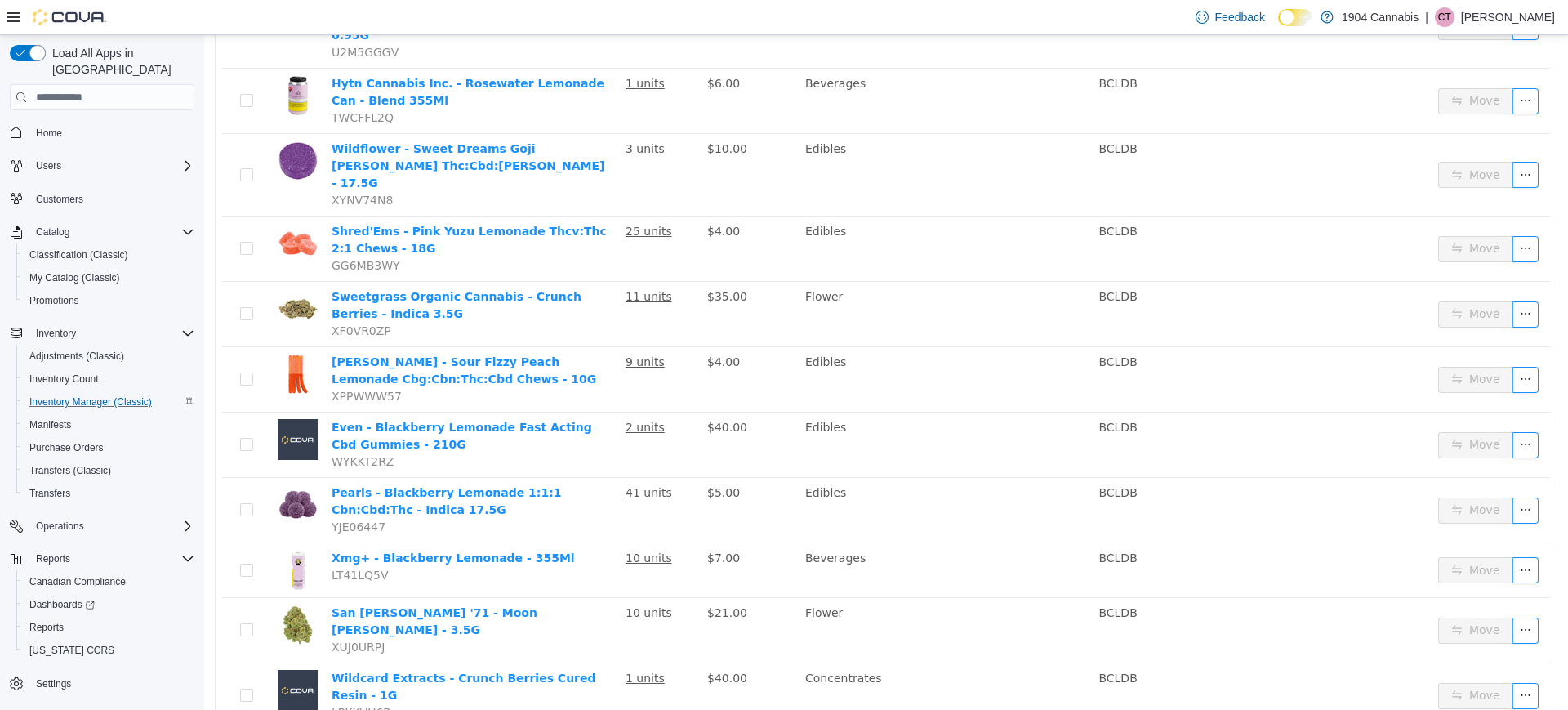
scroll to position [1035, 0]
